Goal: Information Seeking & Learning: Learn about a topic

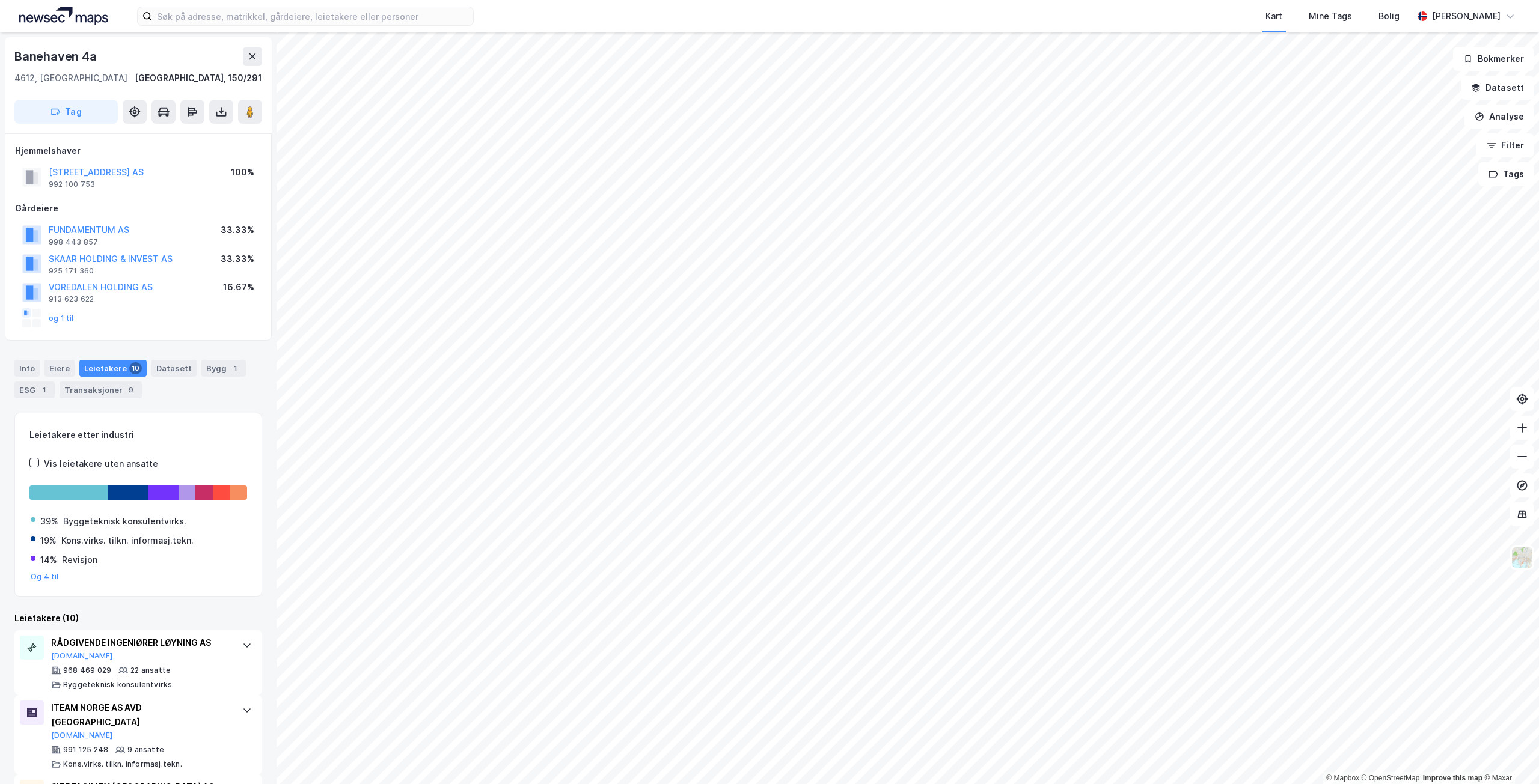
drag, startPoint x: 250, startPoint y: 406, endPoint x: 276, endPoint y: 427, distance: 33.4
click at [261, 421] on div "[STREET_ADDRESS], 150/291 Tag Hjemmelshaver FJELLGATA 10 AS 992 100 753 100% Gå…" at bounding box center [138, 408] width 277 height 752
